Goal: Check status: Check status

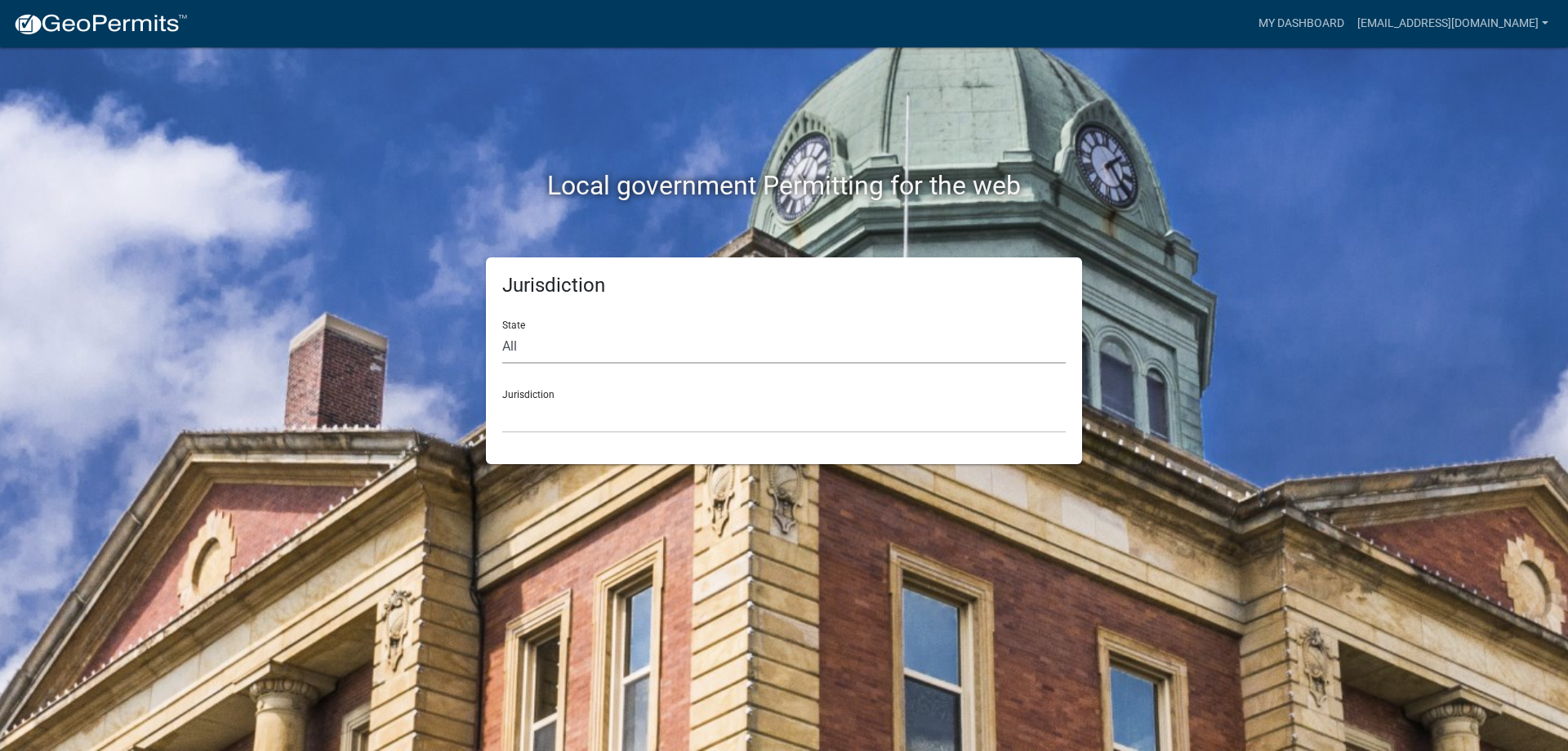
click at [506, 344] on select "All [US_STATE] [US_STATE] [US_STATE] [US_STATE] [US_STATE] [US_STATE] [US_STATE…" at bounding box center [783, 347] width 564 height 33
select select "[US_STATE]"
click at [502, 330] on select "All [US_STATE] [US_STATE] [US_STATE] [US_STATE] [US_STATE] [US_STATE] [US_STATE…" at bounding box center [783, 347] width 564 height 33
click at [536, 409] on select "[GEOGRAPHIC_DATA], [US_STATE][PERSON_NAME][GEOGRAPHIC_DATA], [US_STATE][PERSON_…" at bounding box center [783, 416] width 564 height 33
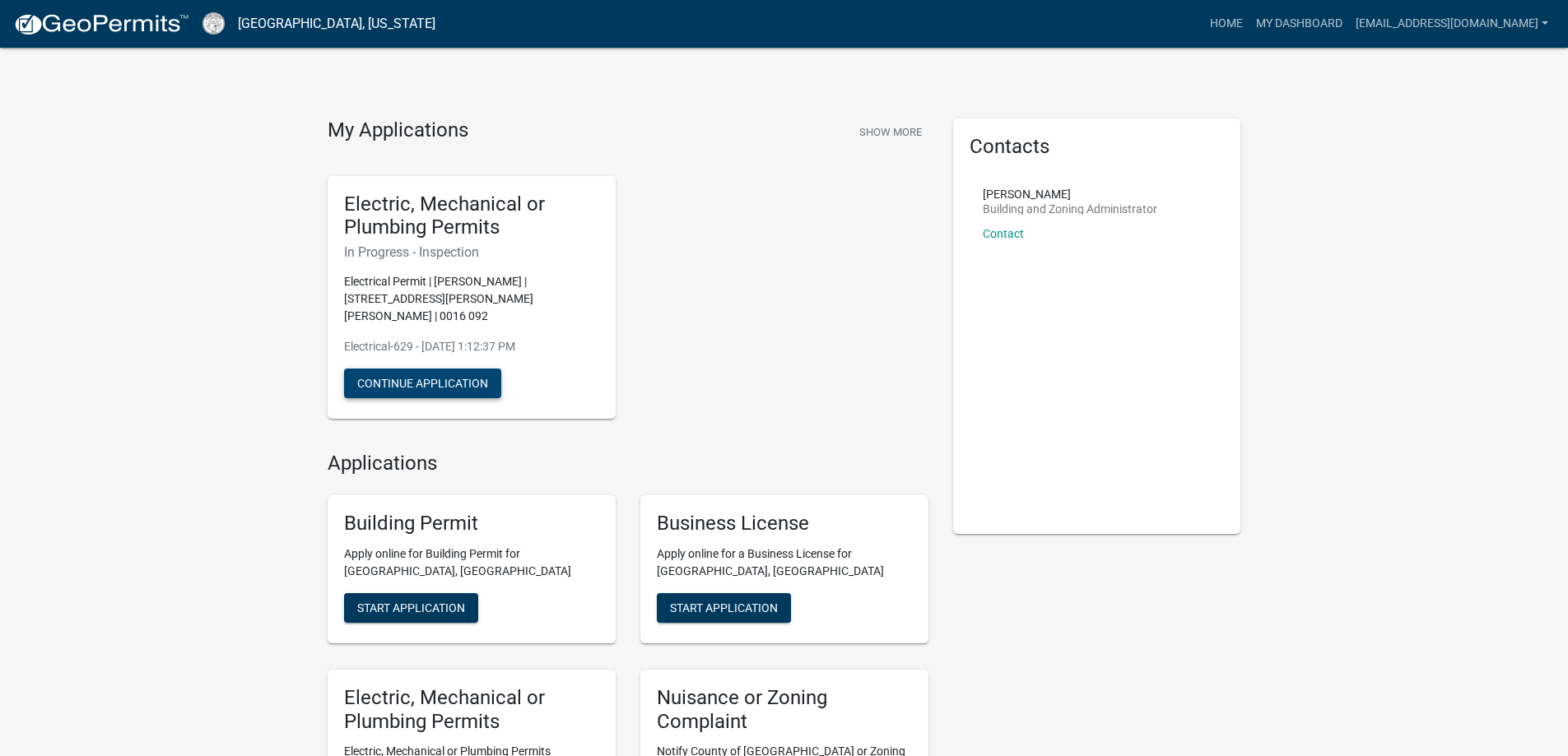
click at [475, 368] on button "Continue Application" at bounding box center [423, 383] width 157 height 29
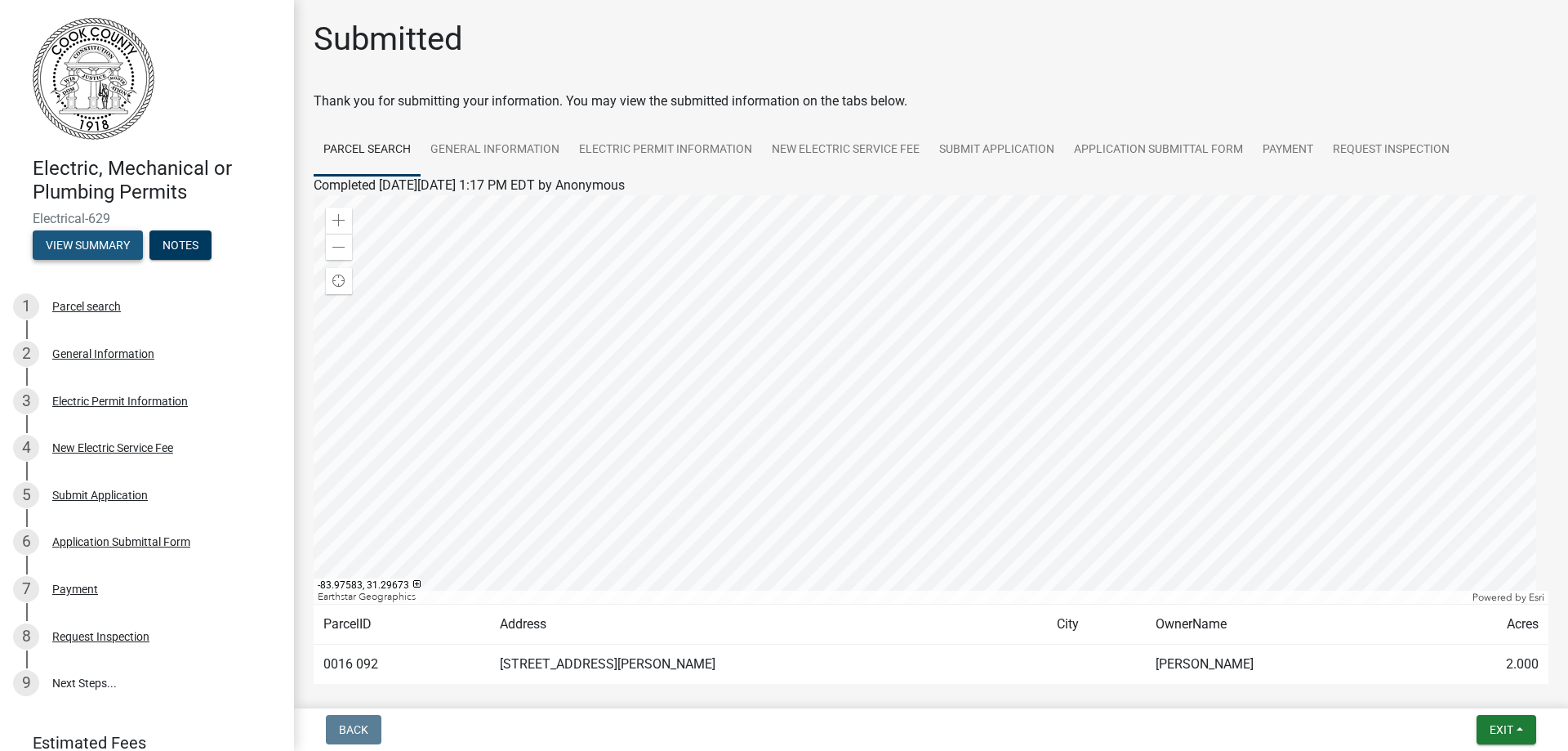
click at [90, 237] on button "View Summary" at bounding box center [87, 245] width 111 height 29
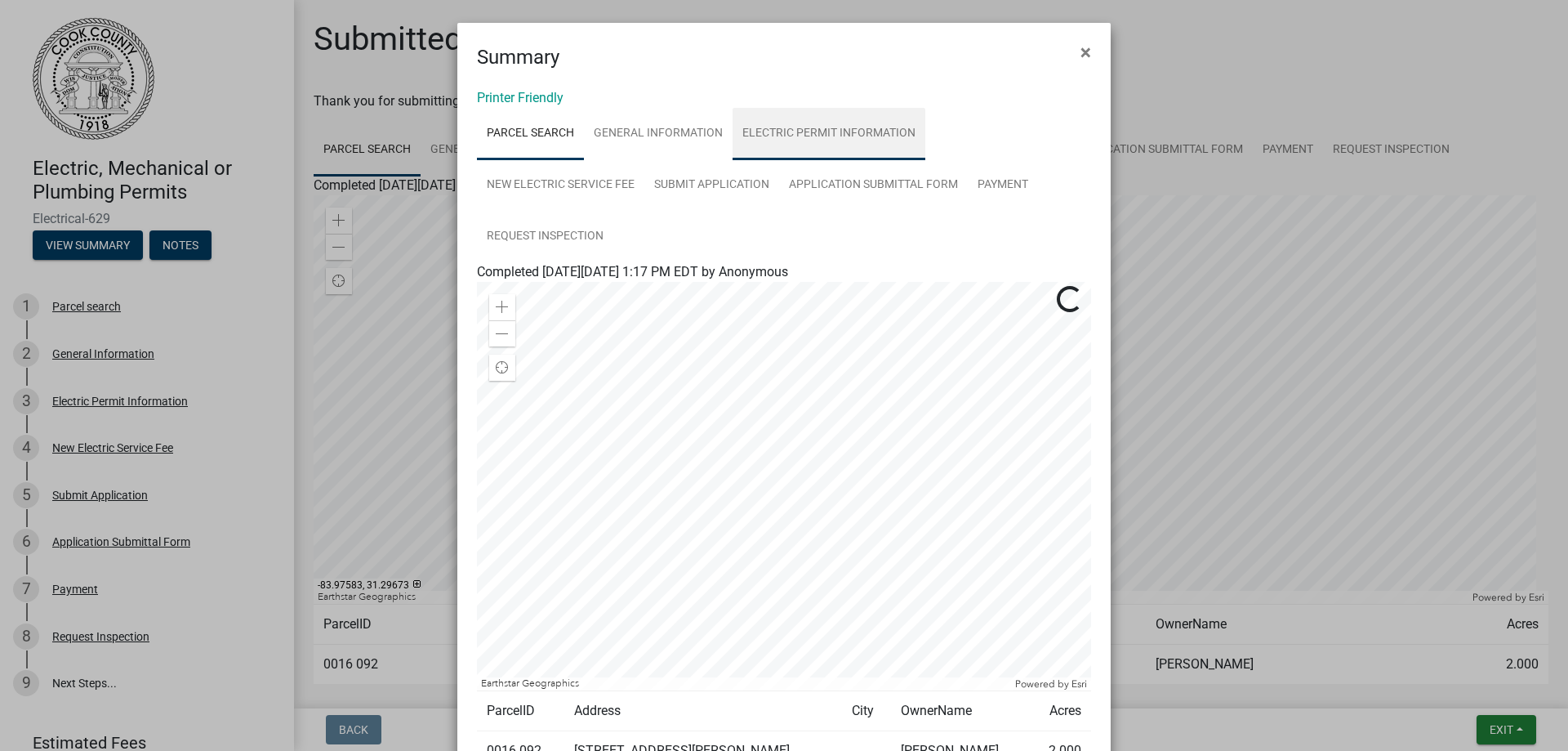
click at [798, 127] on link "Electric Permit Information" at bounding box center [829, 134] width 193 height 52
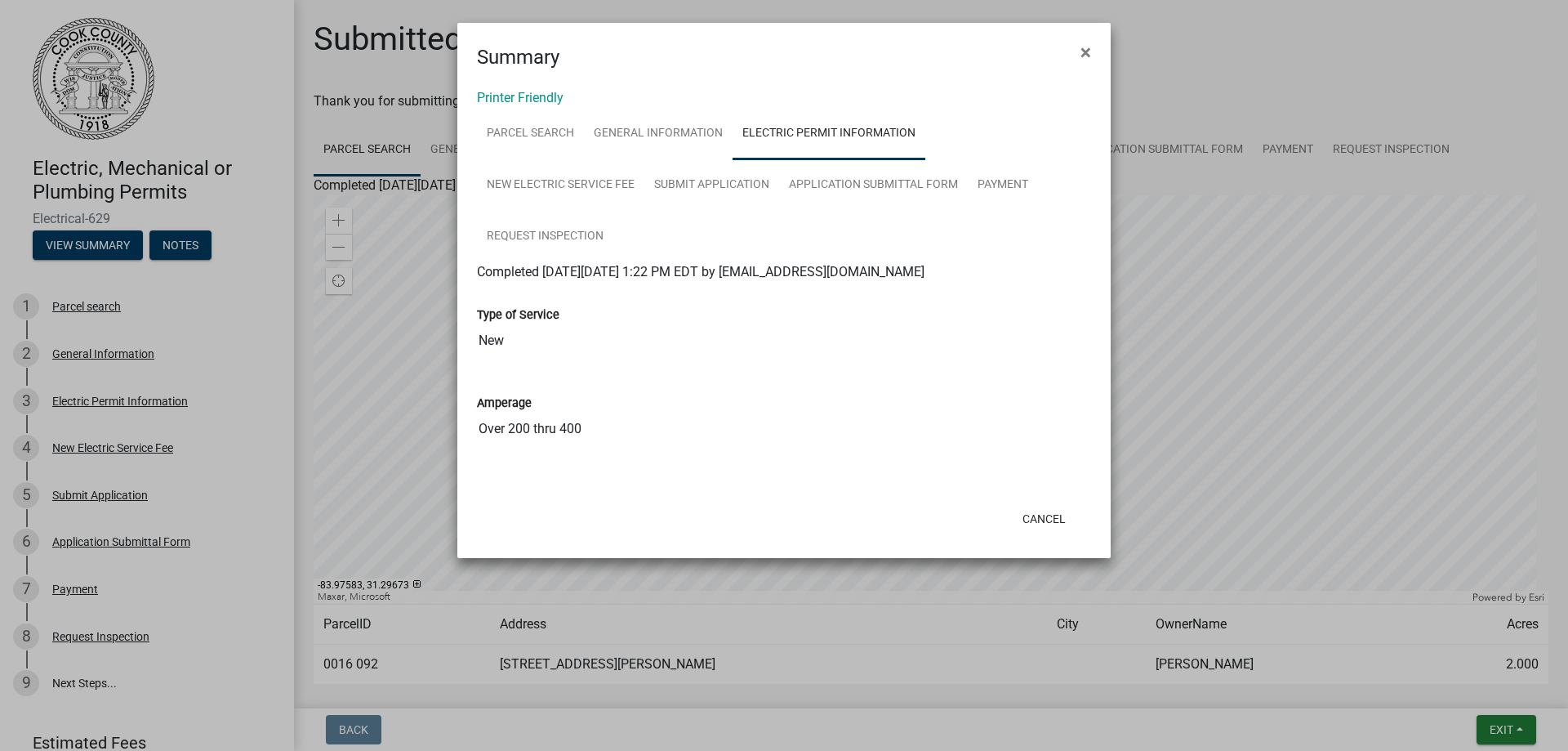
click at [175, 245] on ngb-modal-window "Summary × Printer Friendly Parcel search General Information Electric Permit In…" at bounding box center [784, 375] width 1568 height 751
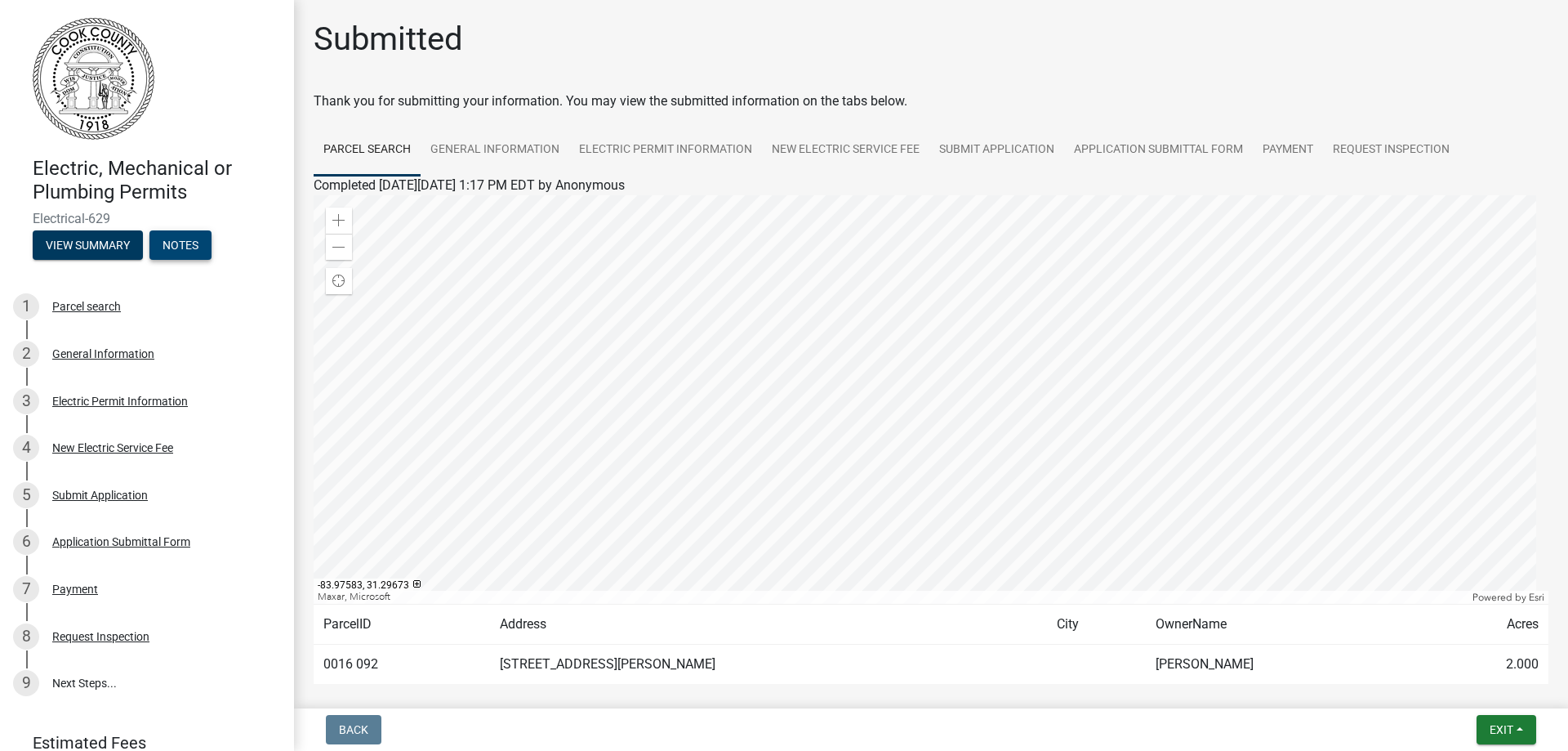
click at [175, 245] on button "Notes" at bounding box center [180, 245] width 62 height 29
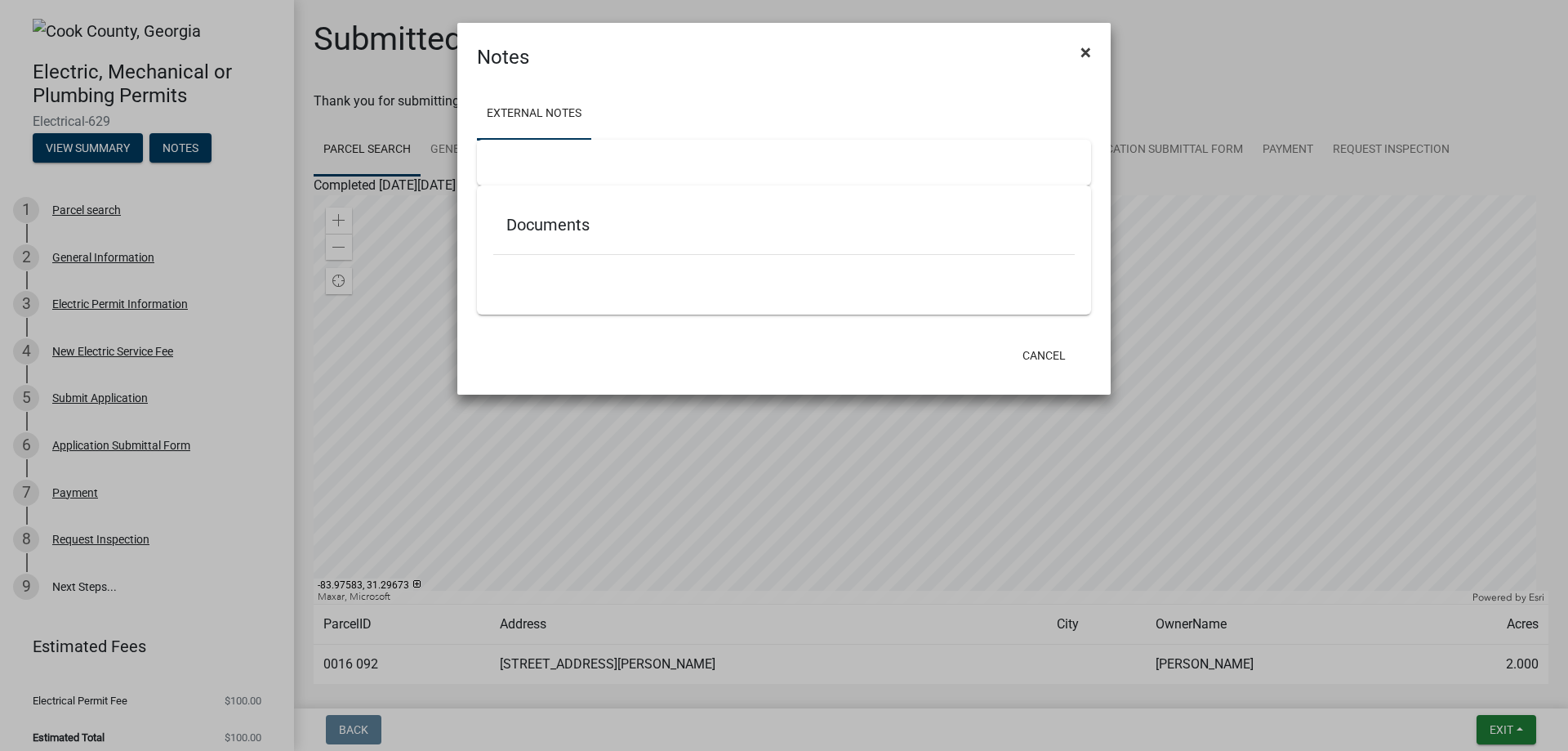
click at [1088, 52] on span "×" at bounding box center [1085, 52] width 10 height 23
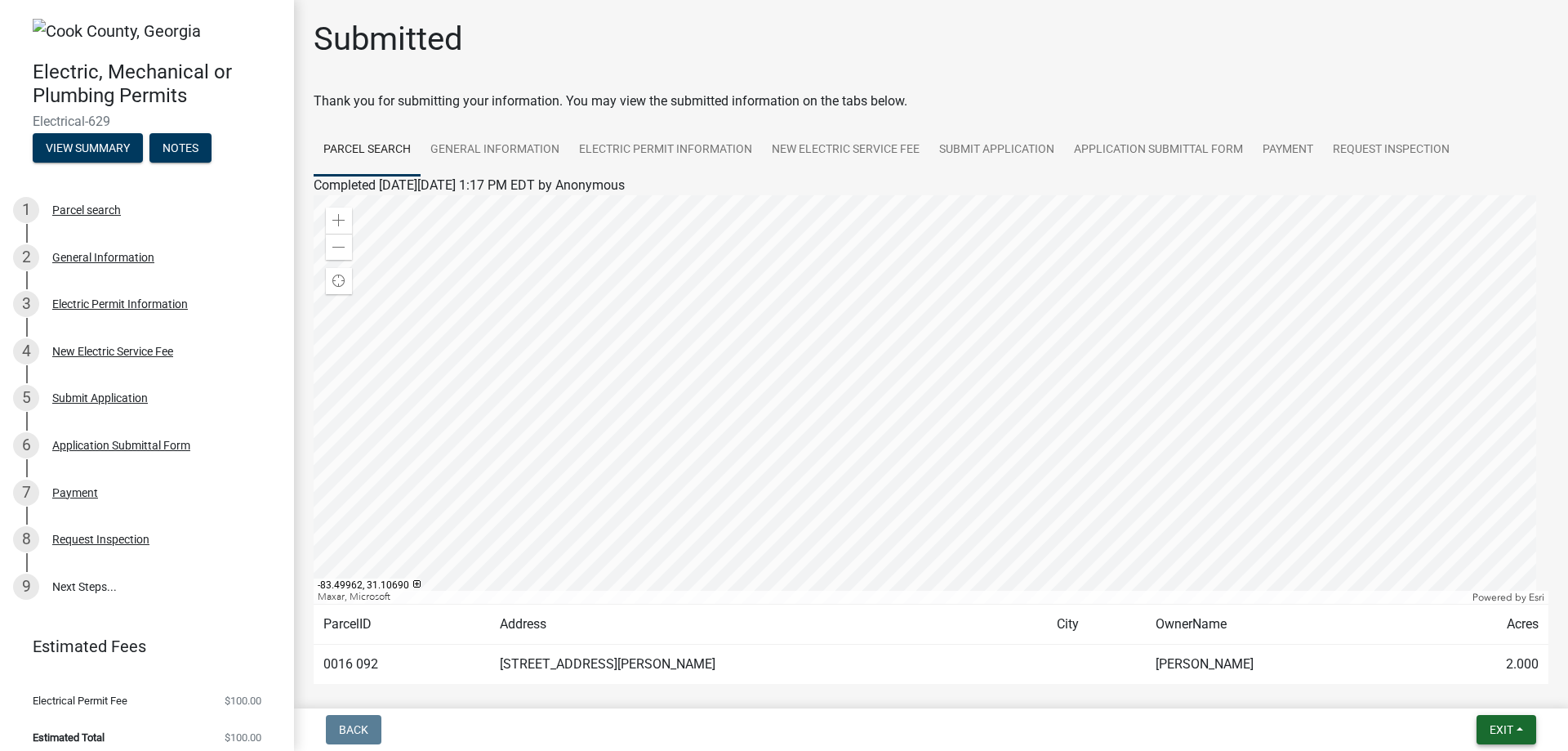
click at [1516, 723] on button "Exit" at bounding box center [1505, 730] width 59 height 29
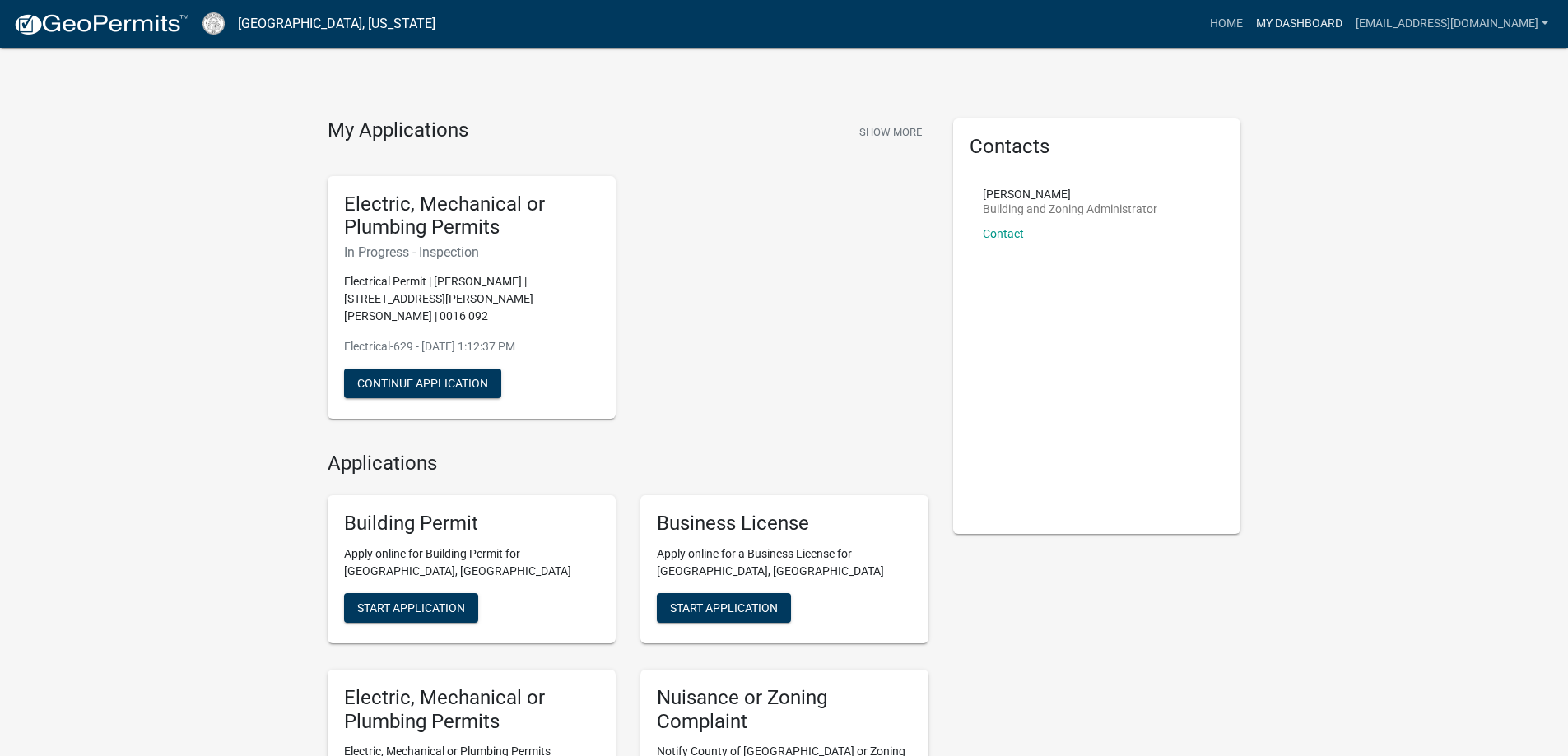
click at [1348, 26] on link "My Dashboard" at bounding box center [1298, 24] width 99 height 31
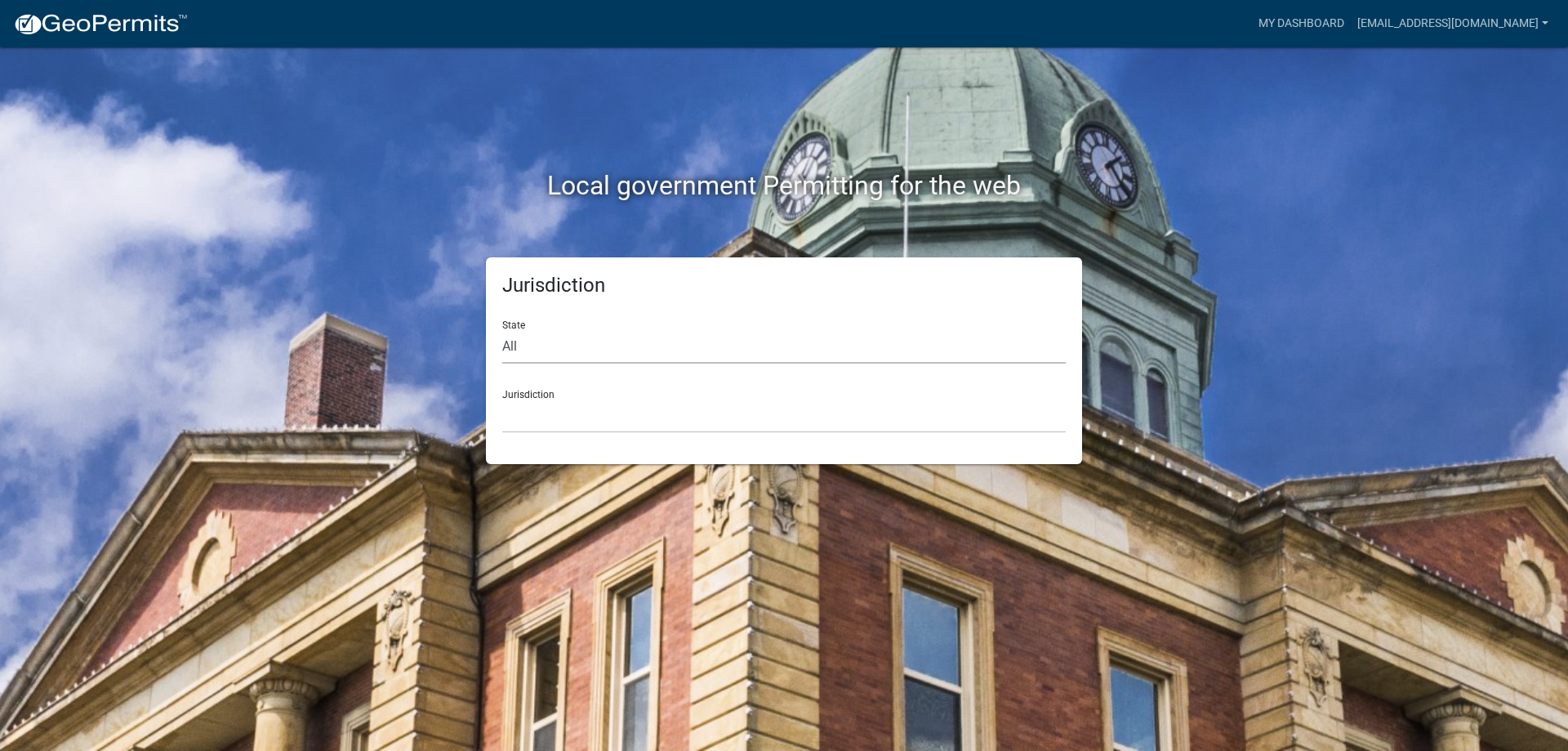
click at [563, 347] on select "All [US_STATE] [US_STATE] [US_STATE] [US_STATE] [US_STATE] [US_STATE] [US_STATE…" at bounding box center [783, 347] width 564 height 33
select select "[US_STATE]"
click at [502, 330] on select "All [US_STATE] [US_STATE] [US_STATE] [US_STATE] [US_STATE] [US_STATE] [US_STATE…" at bounding box center [783, 347] width 564 height 33
click at [543, 409] on select "[GEOGRAPHIC_DATA], [US_STATE][PERSON_NAME][GEOGRAPHIC_DATA], [US_STATE][PERSON_…" at bounding box center [783, 416] width 564 height 33
